Goal: Task Accomplishment & Management: Manage account settings

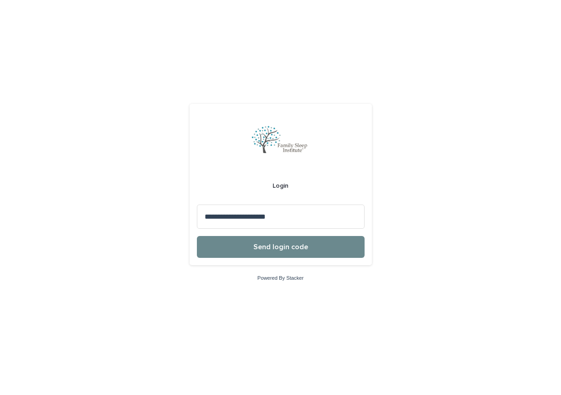
type input "**********"
click at [282, 255] on button "Send login code" at bounding box center [281, 247] width 168 height 22
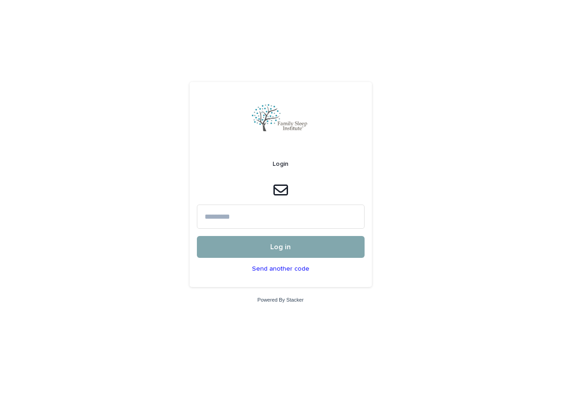
paste input "******"
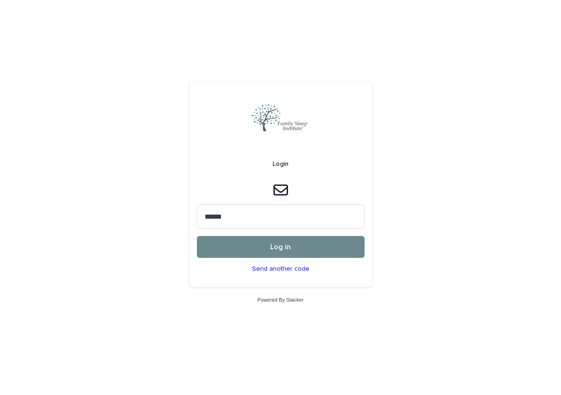
type input "******"
click at [303, 251] on button "Log in" at bounding box center [281, 247] width 168 height 22
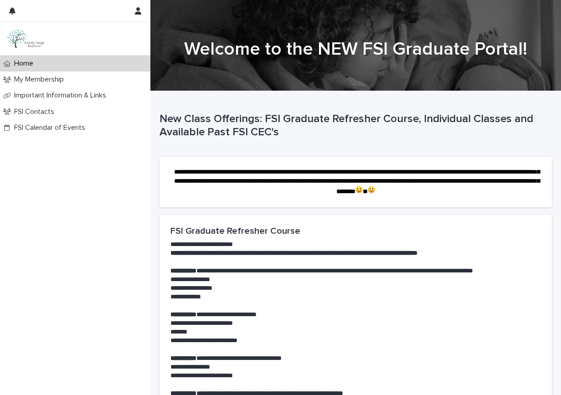
click at [331, 240] on p "**********" at bounding box center [355, 244] width 370 height 9
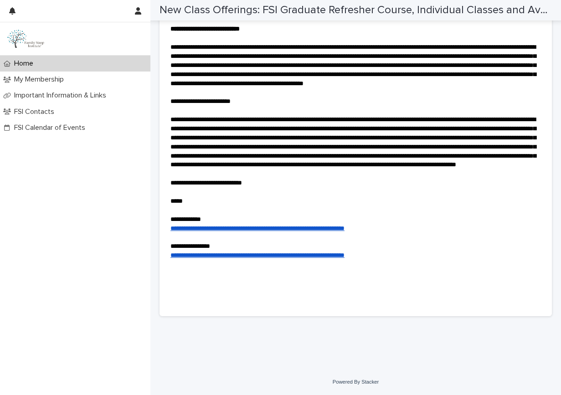
scroll to position [3046, 0]
click at [50, 77] on p "My Membership" at bounding box center [40, 79] width 61 height 9
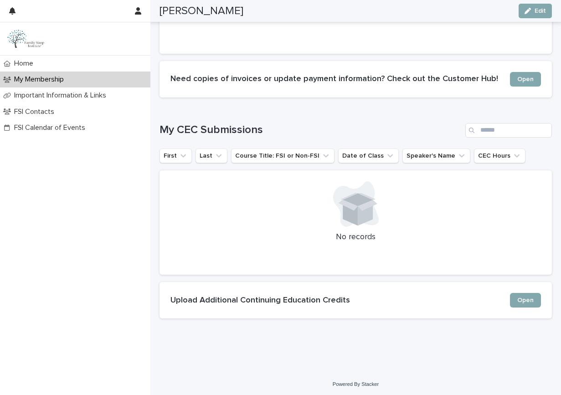
scroll to position [544, 0]
click at [45, 99] on p "Important Information & Links" at bounding box center [61, 95] width 103 height 9
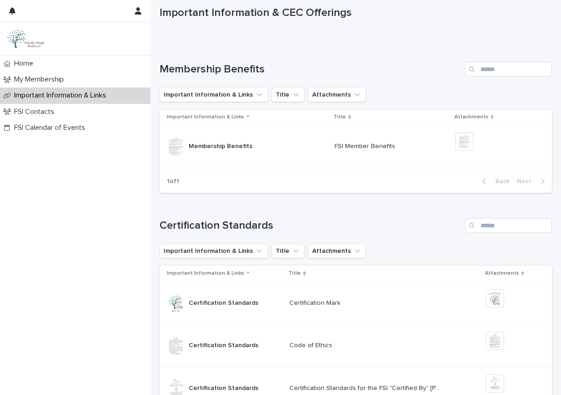
scroll to position [206, 0]
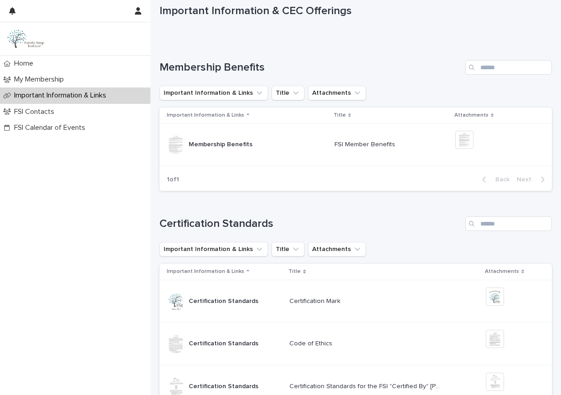
click at [209, 148] on p "Membership Benefits" at bounding box center [222, 144] width 66 height 10
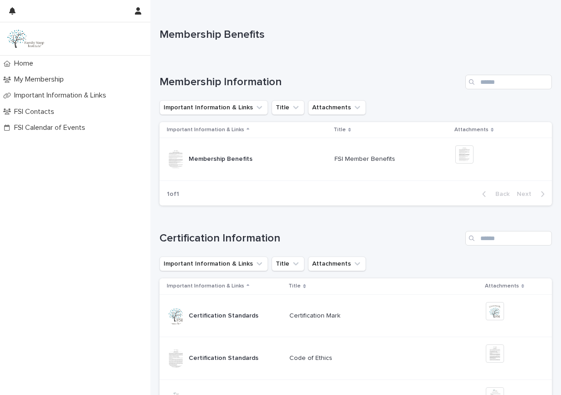
click at [213, 167] on div "Membership Benefits Membership Benefits" at bounding box center [247, 159] width 160 height 18
click at [215, 161] on p "Membership Benefits" at bounding box center [222, 159] width 66 height 10
click at [466, 153] on img at bounding box center [464, 154] width 18 height 18
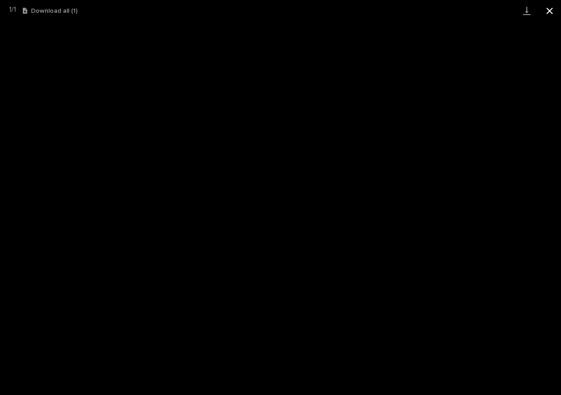
click at [549, 10] on button "Close gallery" at bounding box center [549, 10] width 23 height 21
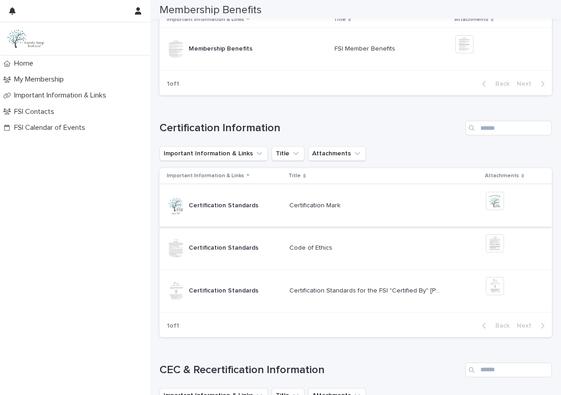
scroll to position [113, 0]
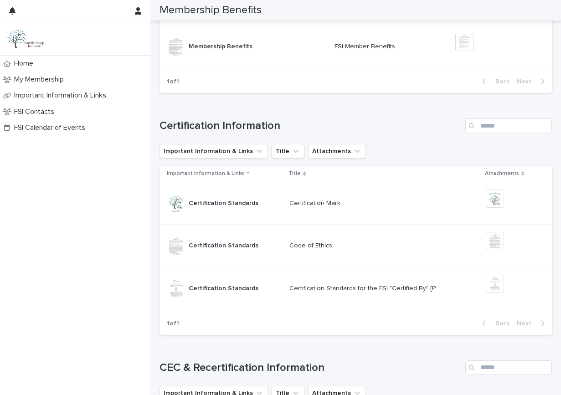
click at [329, 292] on p "Certification Standards for the FSI "Certified By" [PERSON_NAME]" at bounding box center [366, 288] width 154 height 10
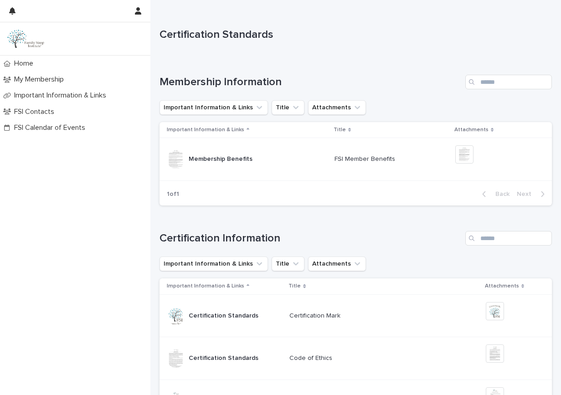
click at [387, 157] on p "FSI Member Benefits" at bounding box center [365, 159] width 62 height 10
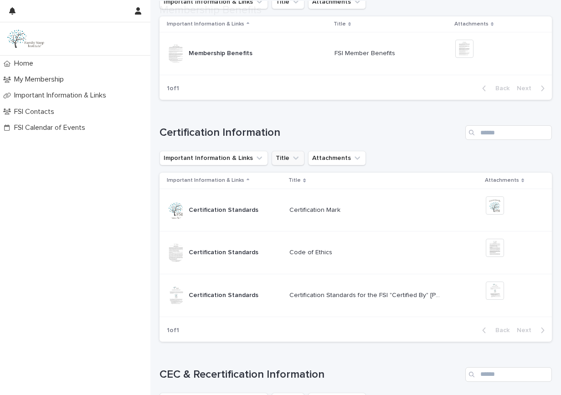
scroll to position [154, 0]
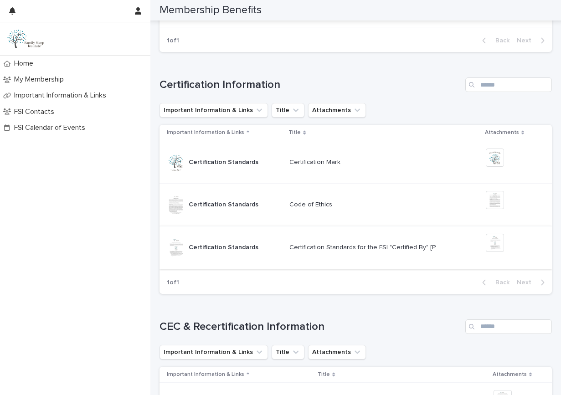
click at [498, 251] on img at bounding box center [495, 243] width 18 height 18
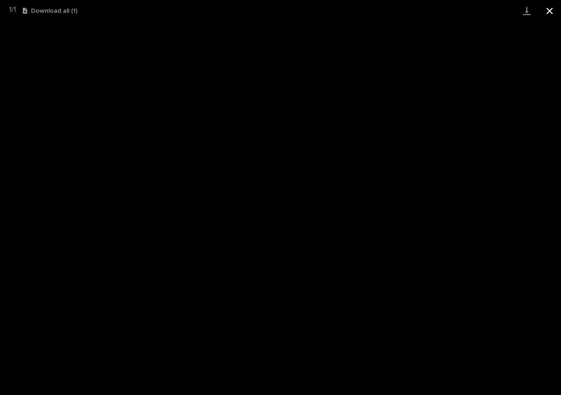
click at [553, 14] on button "Close gallery" at bounding box center [549, 10] width 23 height 21
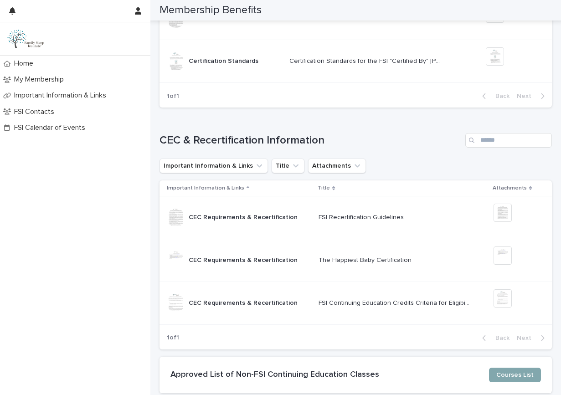
scroll to position [350, 0]
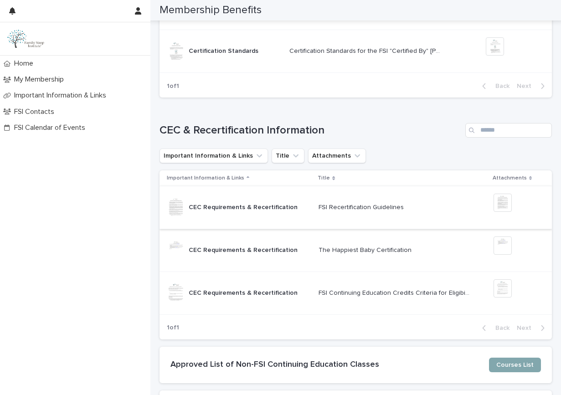
click at [507, 208] on img at bounding box center [502, 203] width 18 height 18
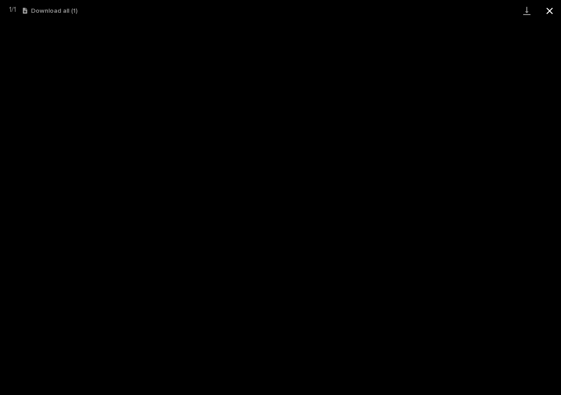
click at [549, 11] on button "Close gallery" at bounding box center [549, 10] width 23 height 21
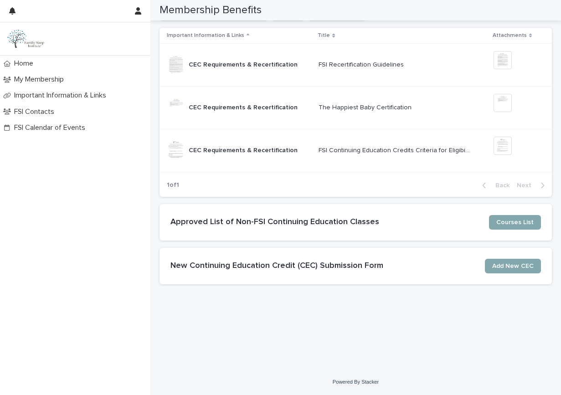
scroll to position [505, 0]
click at [45, 78] on p "My Membership" at bounding box center [40, 79] width 61 height 9
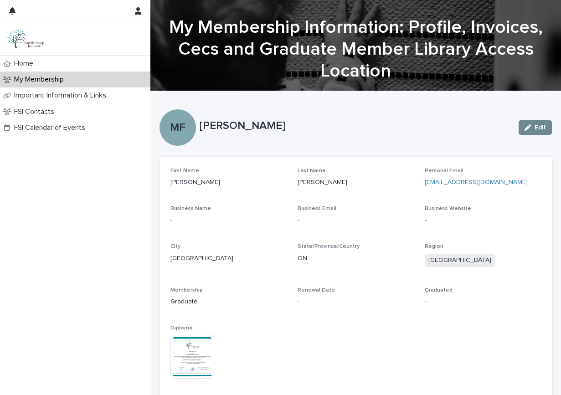
click at [532, 128] on div "button" at bounding box center [529, 127] width 10 height 6
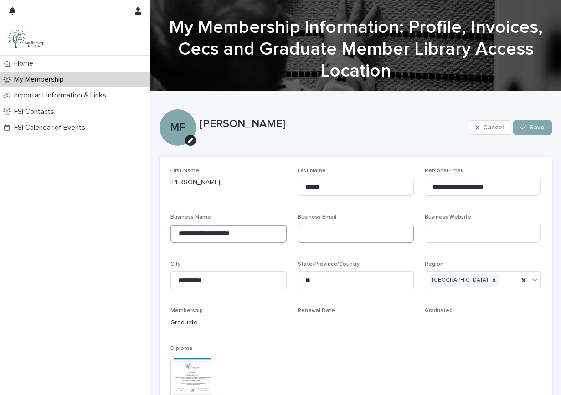
type input "**********"
click at [523, 125] on icon "button" at bounding box center [522, 127] width 5 height 6
